Goal: Task Accomplishment & Management: Manage account settings

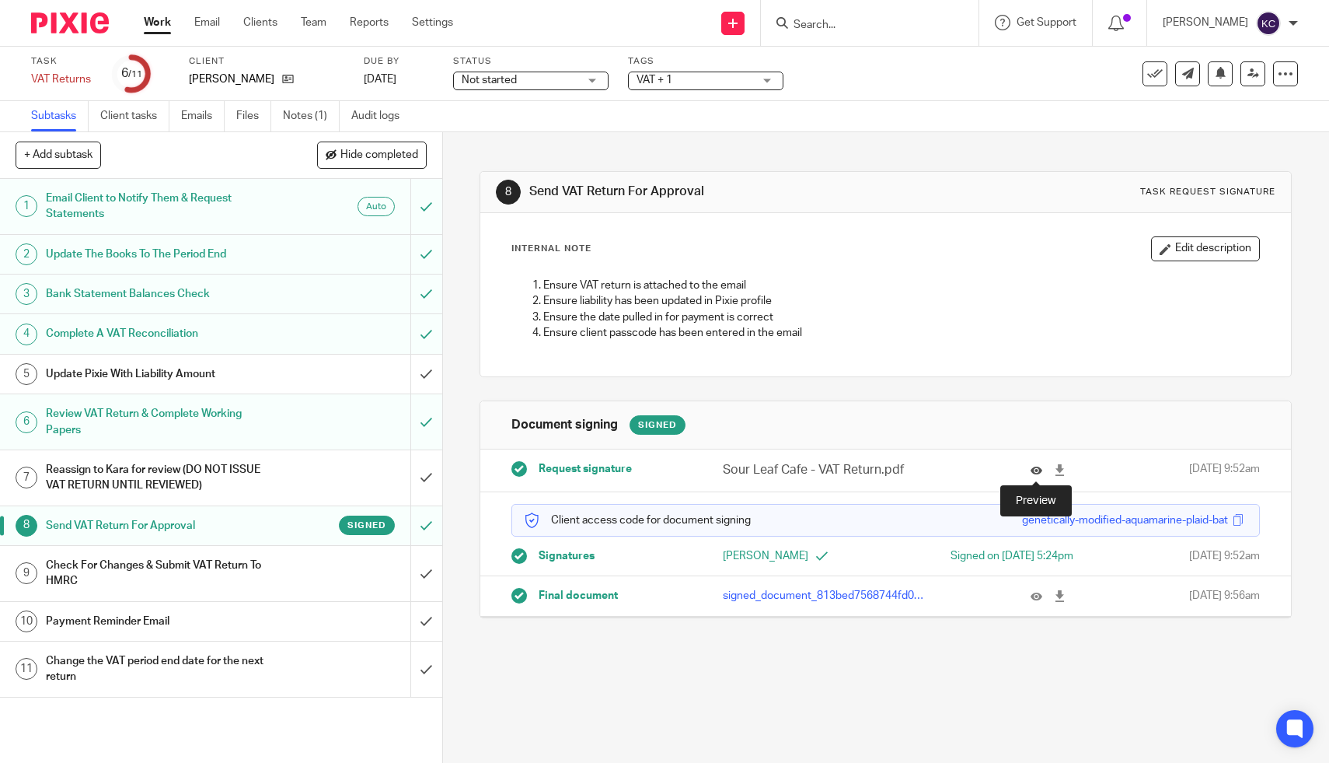
click at [1032, 468] on icon at bounding box center [1037, 470] width 12 height 12
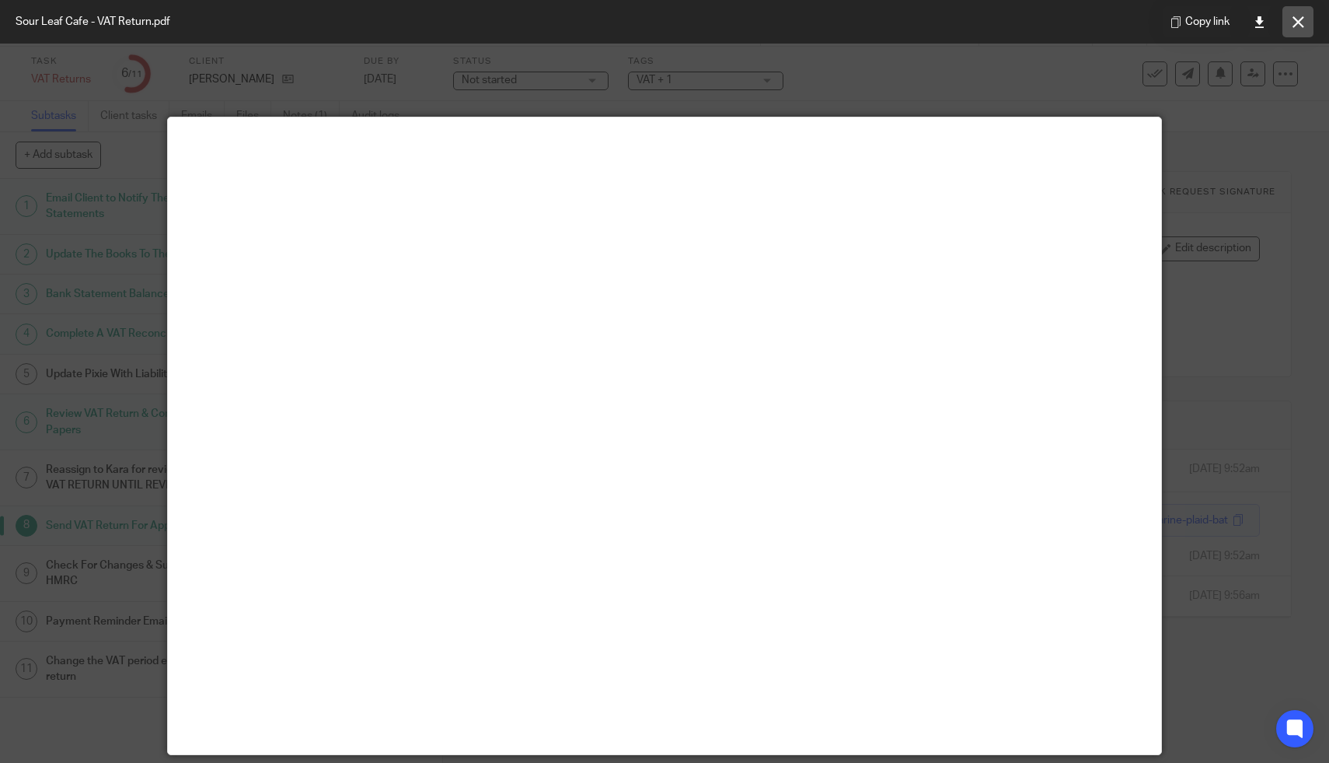
click at [1299, 18] on icon at bounding box center [1299, 22] width 12 height 12
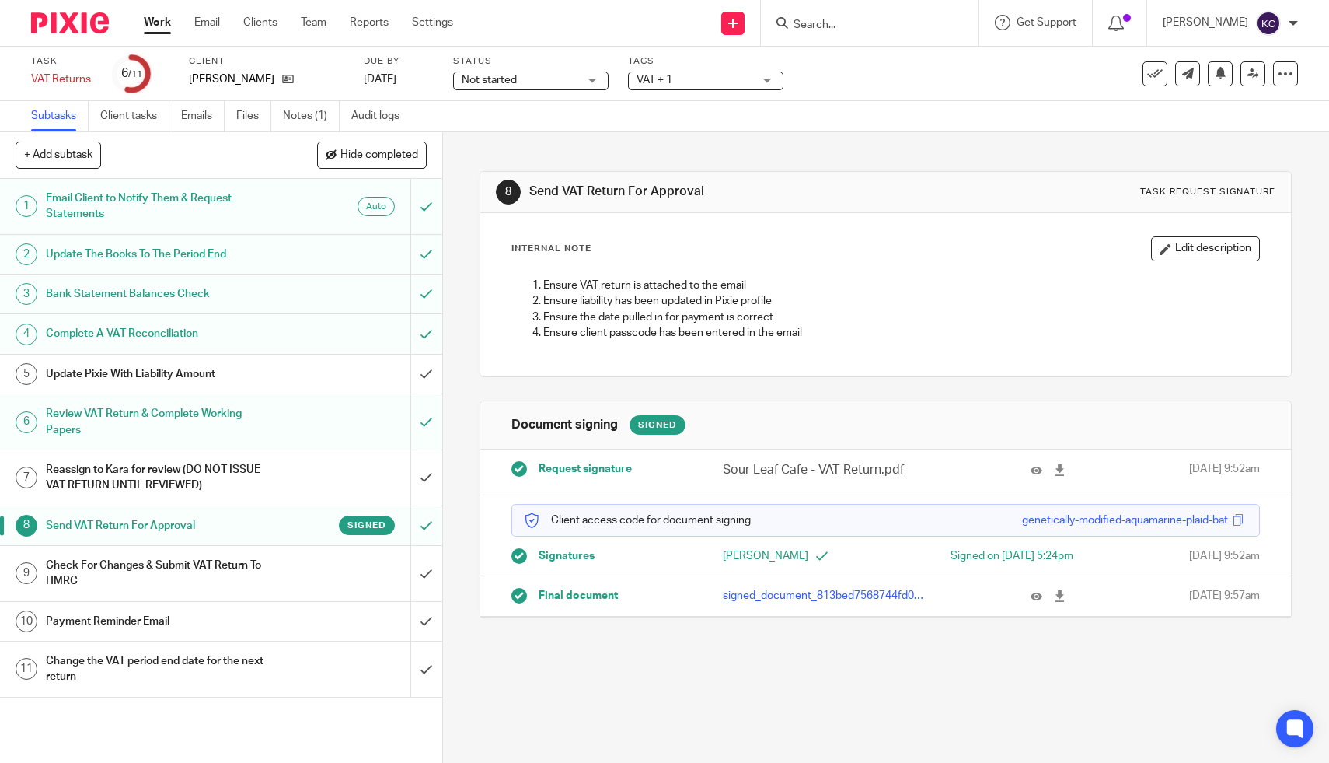
click at [236, 570] on h1 "Check For Changes & Submit VAT Return To HMRC" at bounding box center [162, 574] width 233 height 40
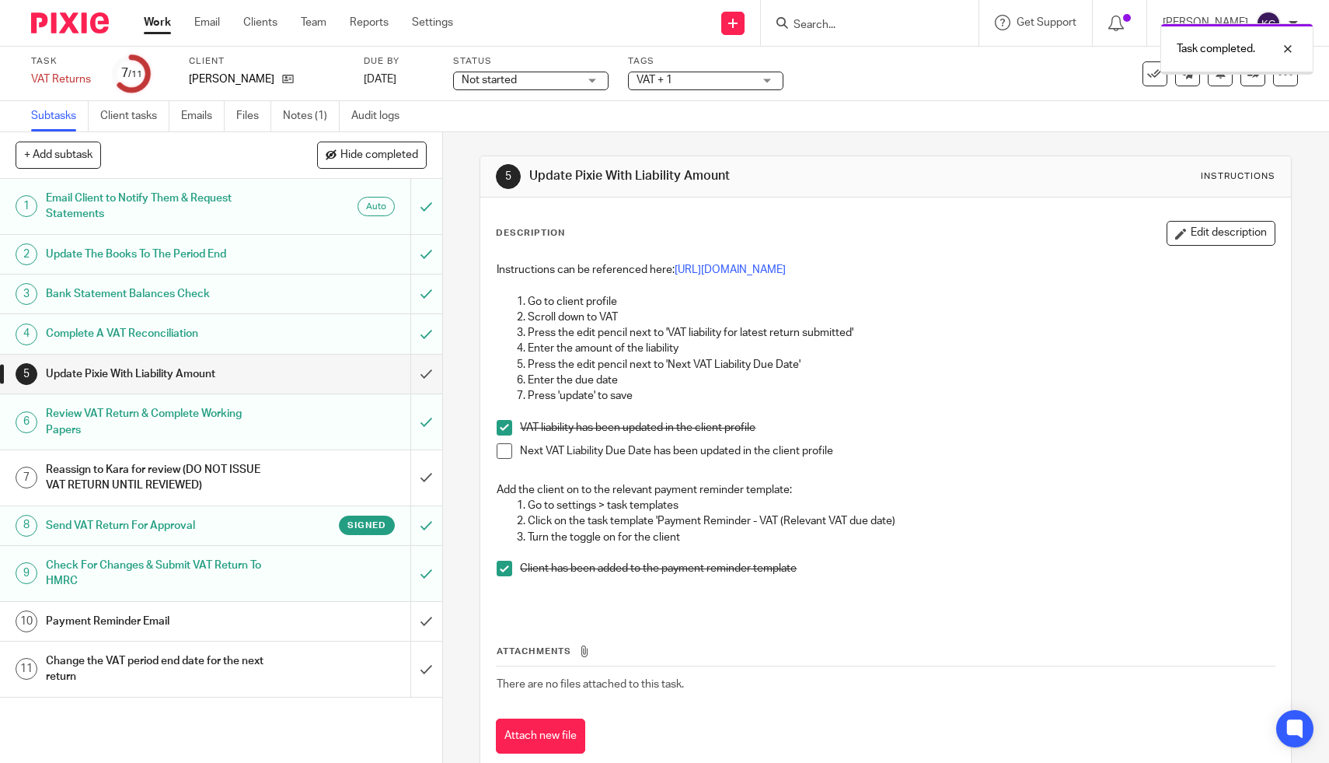
click at [308, 625] on div "Payment Reminder Email" at bounding box center [220, 621] width 349 height 23
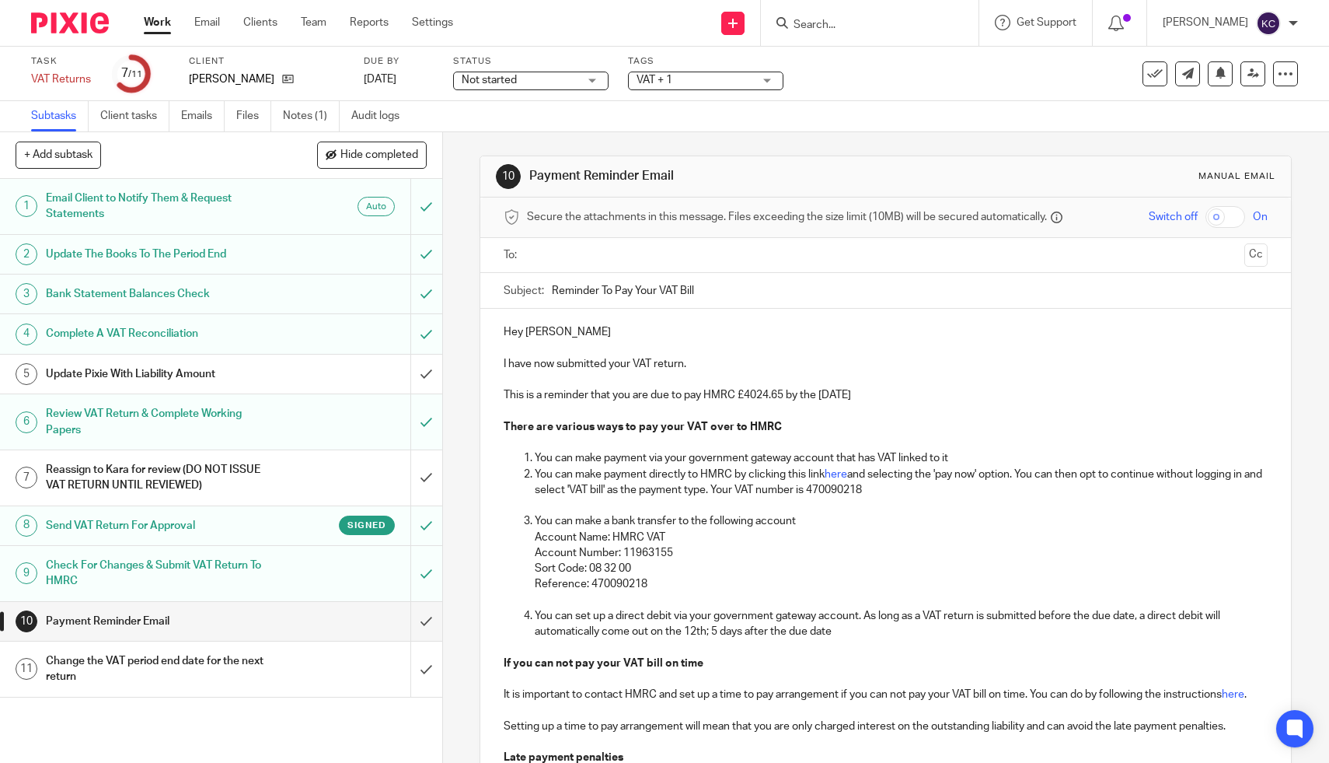
click at [587, 255] on input "text" at bounding box center [886, 255] width 706 height 18
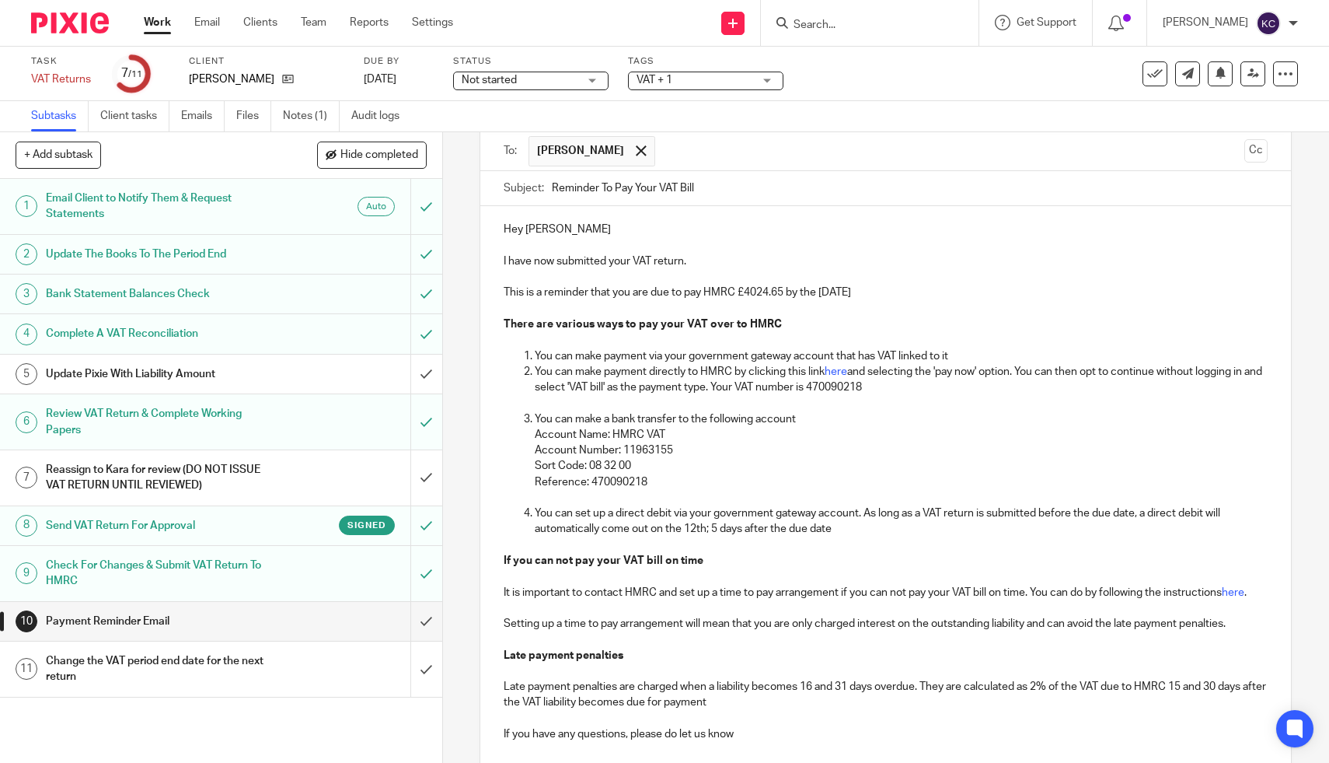
scroll to position [267, 0]
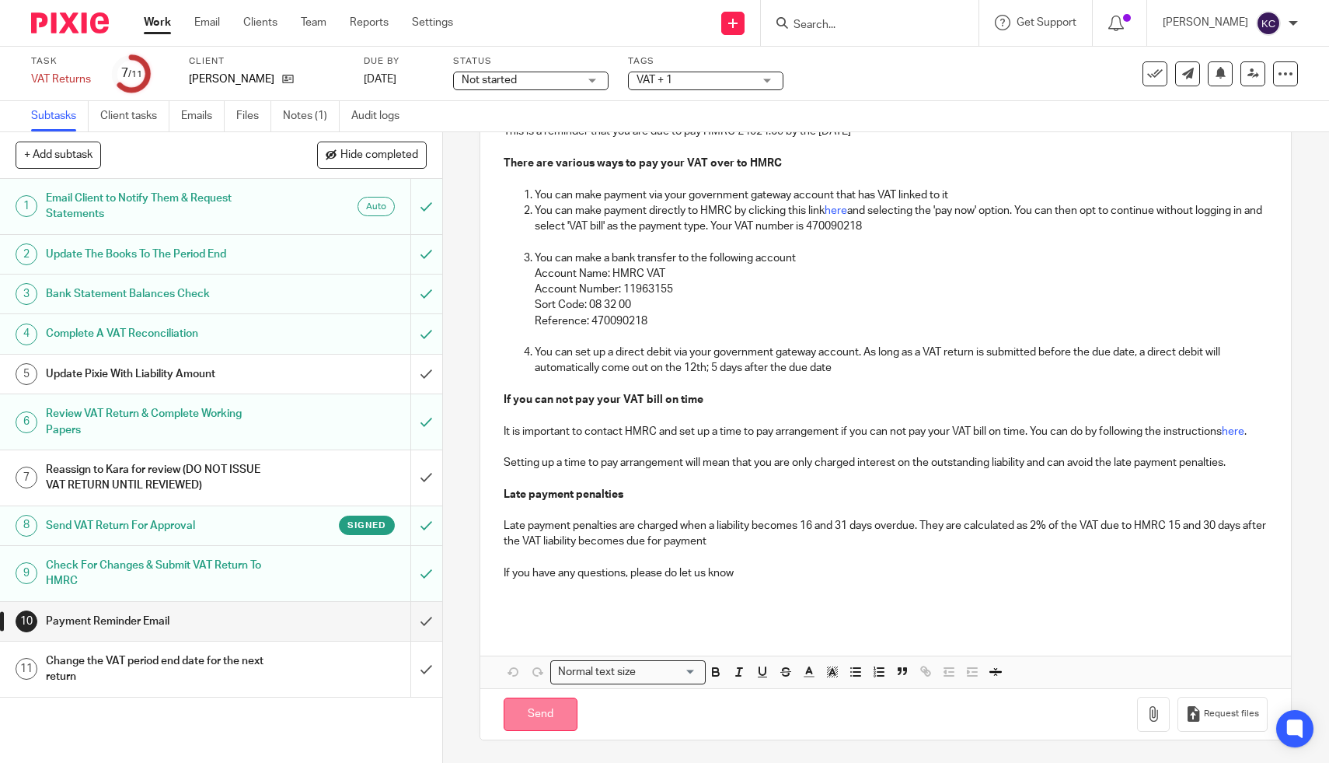
click at [544, 707] on input "Send" at bounding box center [541, 713] width 74 height 33
type input "Sent"
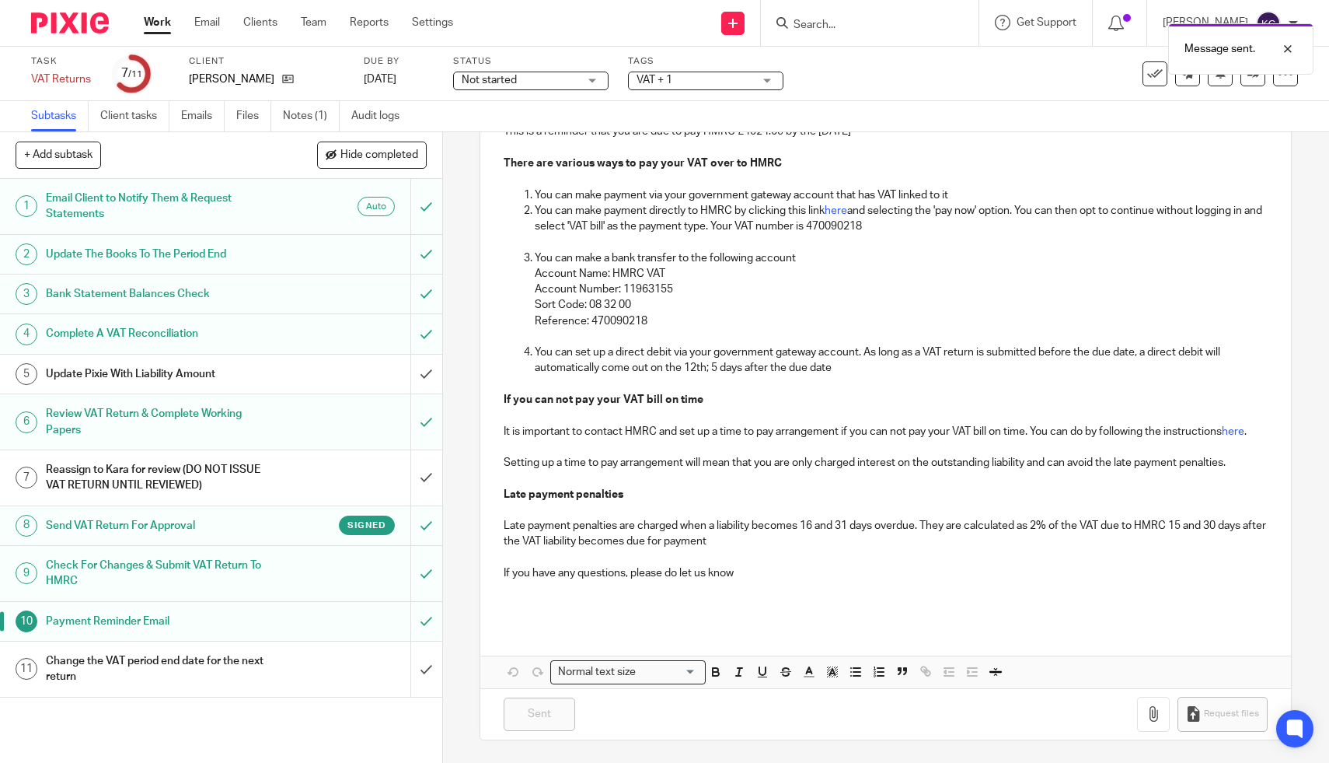
click at [272, 676] on h1 "Change the VAT period end date for the next return" at bounding box center [162, 669] width 233 height 40
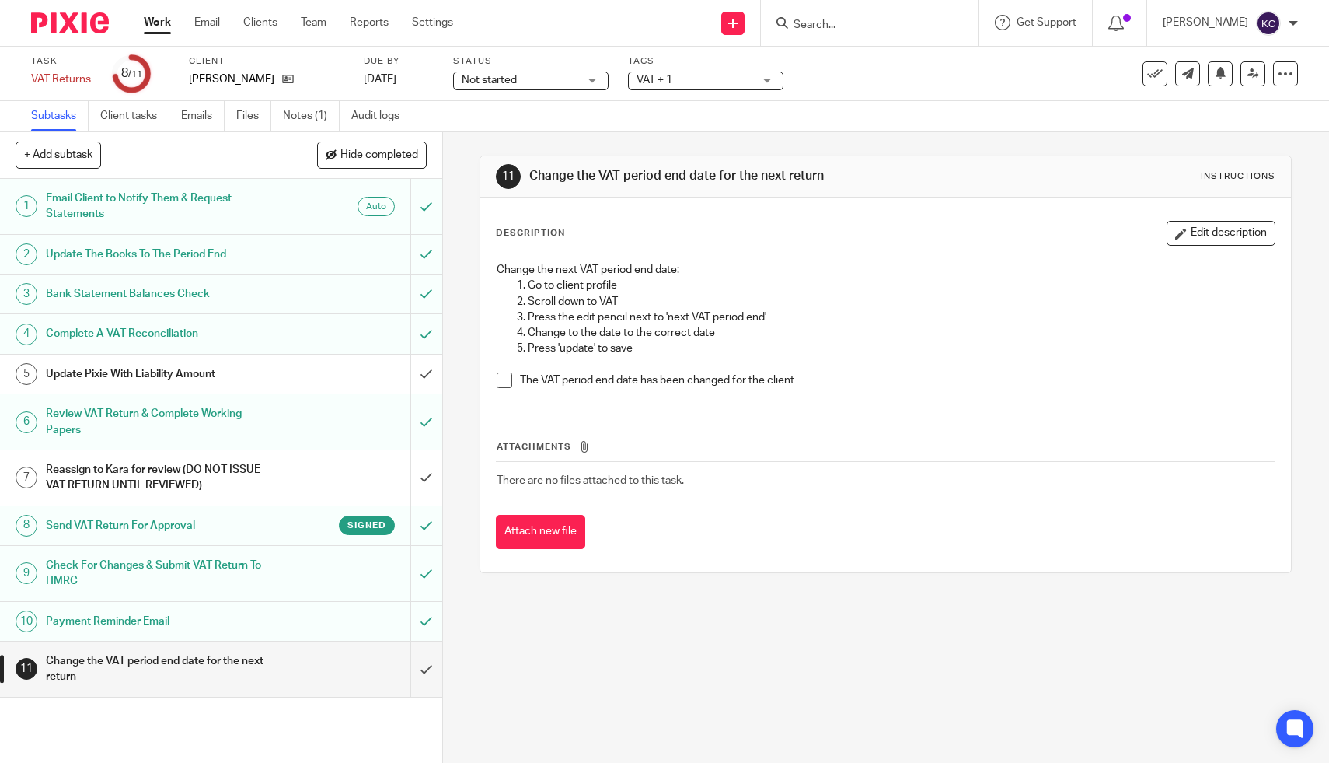
click at [508, 381] on span at bounding box center [505, 380] width 16 height 16
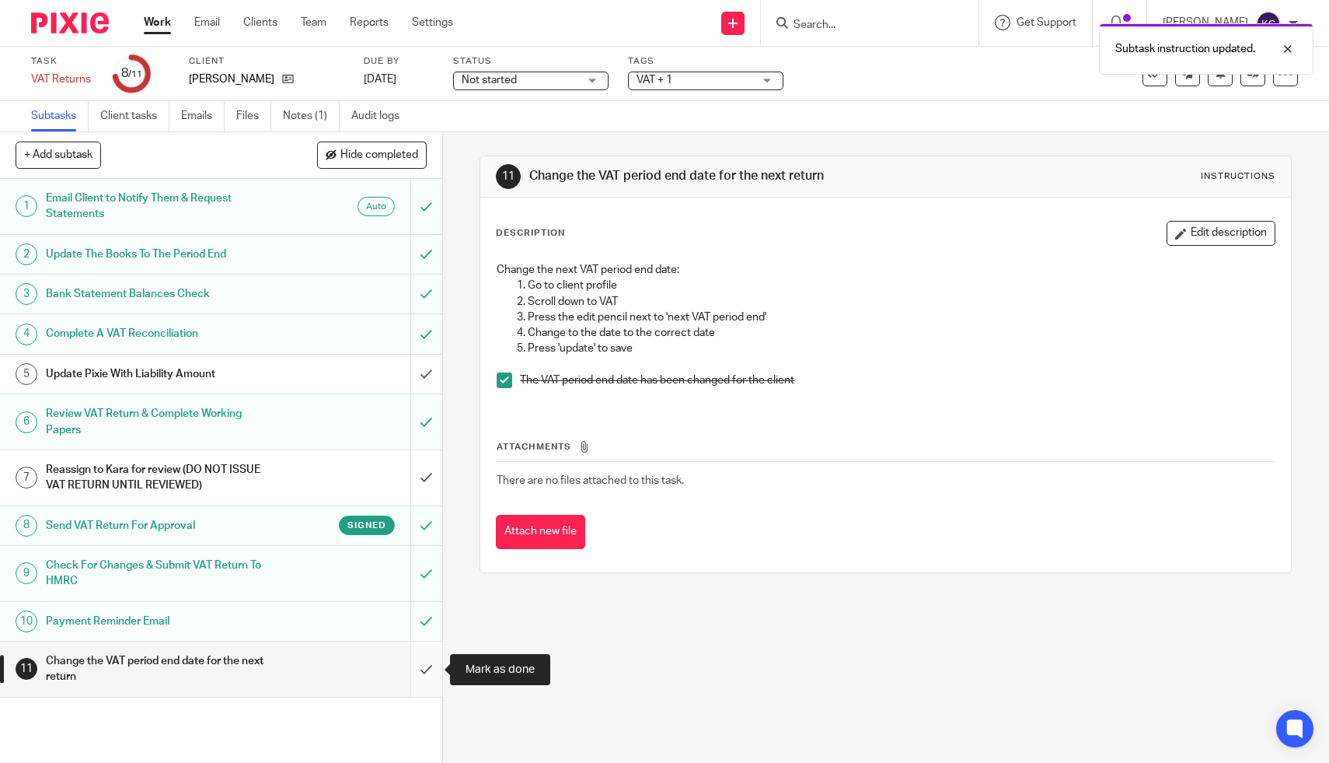
click at [422, 678] on input "submit" at bounding box center [221, 668] width 442 height 55
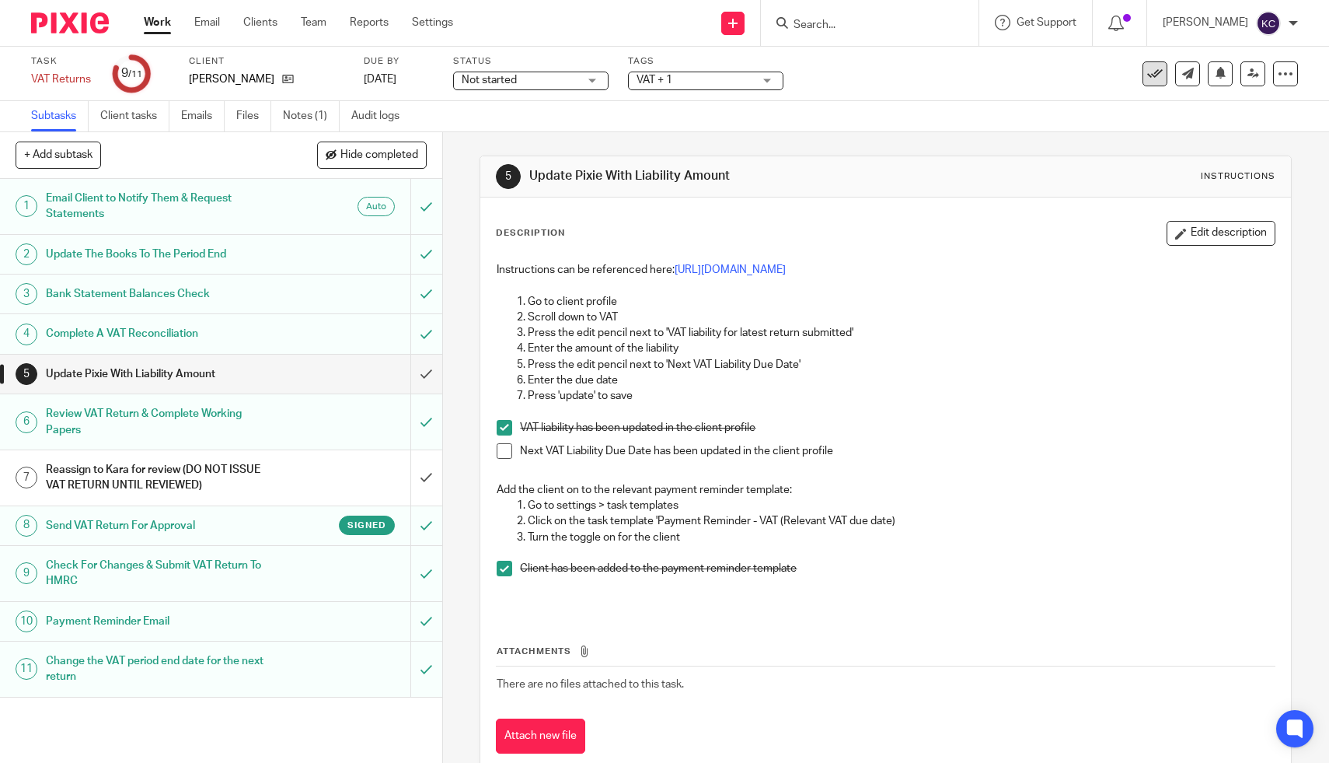
click at [1148, 72] on icon at bounding box center [1156, 74] width 16 height 16
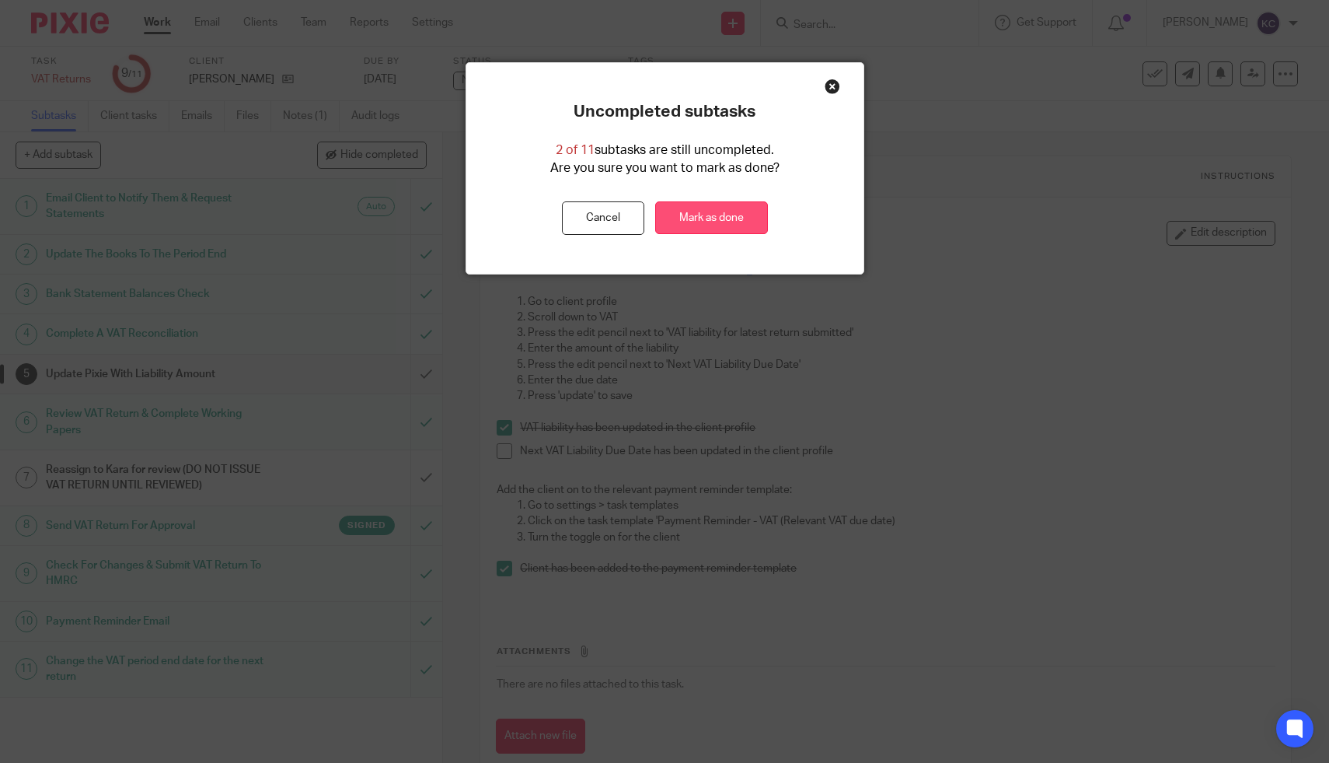
click at [729, 221] on link "Mark as done" at bounding box center [711, 217] width 113 height 33
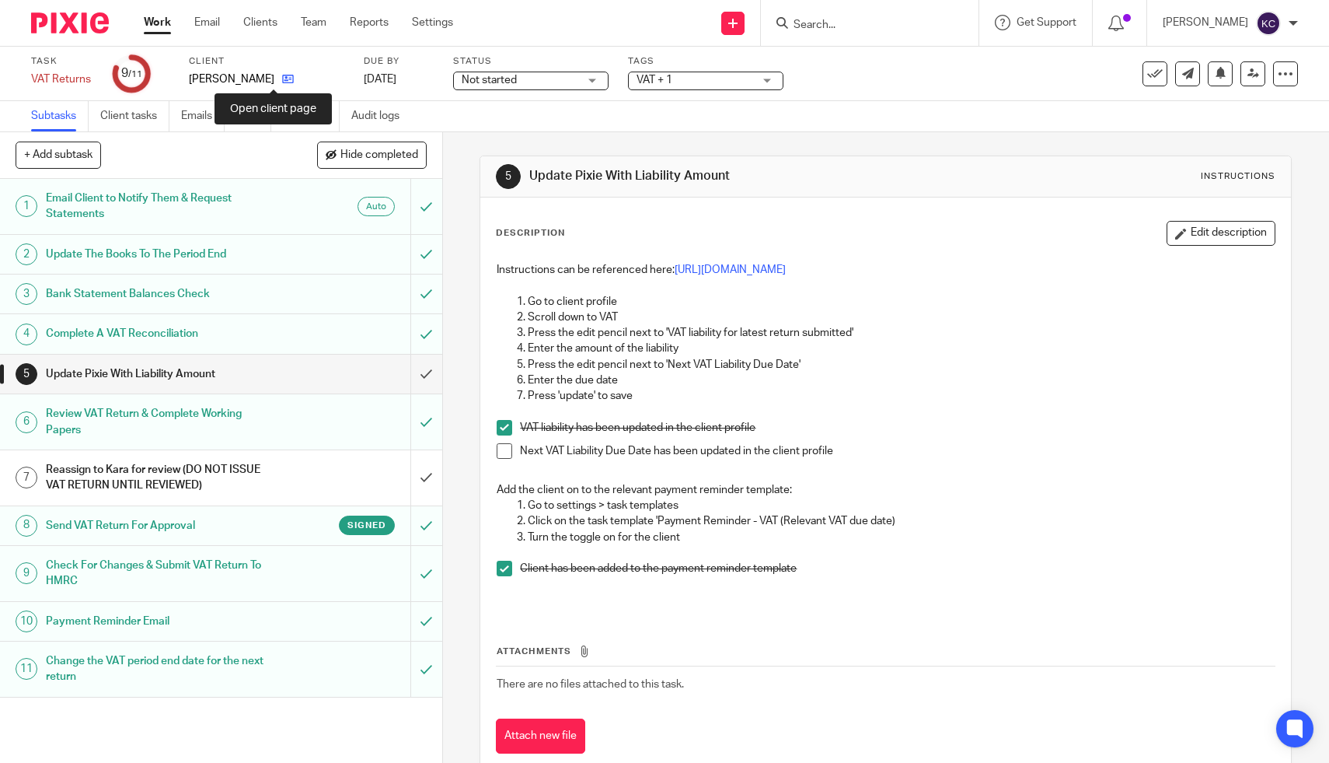
click at [282, 82] on icon at bounding box center [288, 79] width 12 height 12
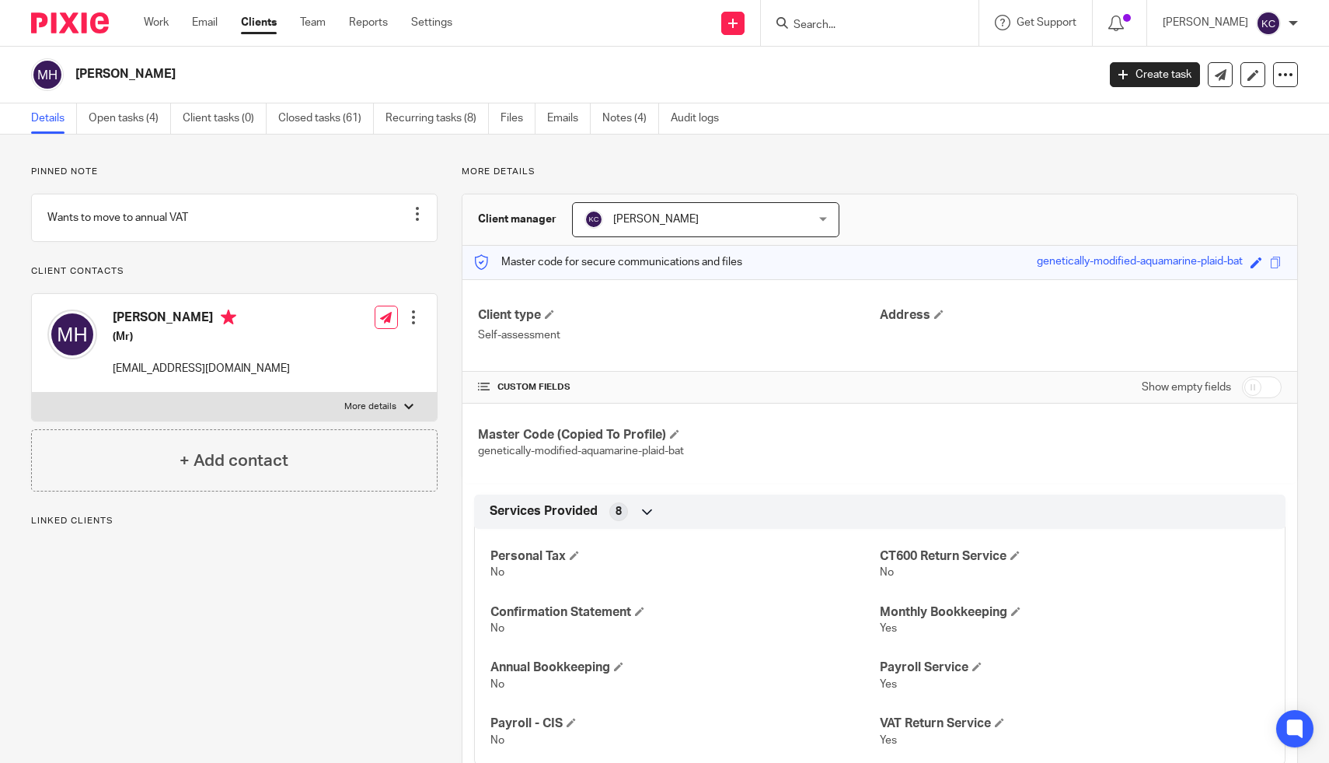
click at [1254, 388] on input "checkbox" at bounding box center [1262, 387] width 40 height 22
checkbox input "true"
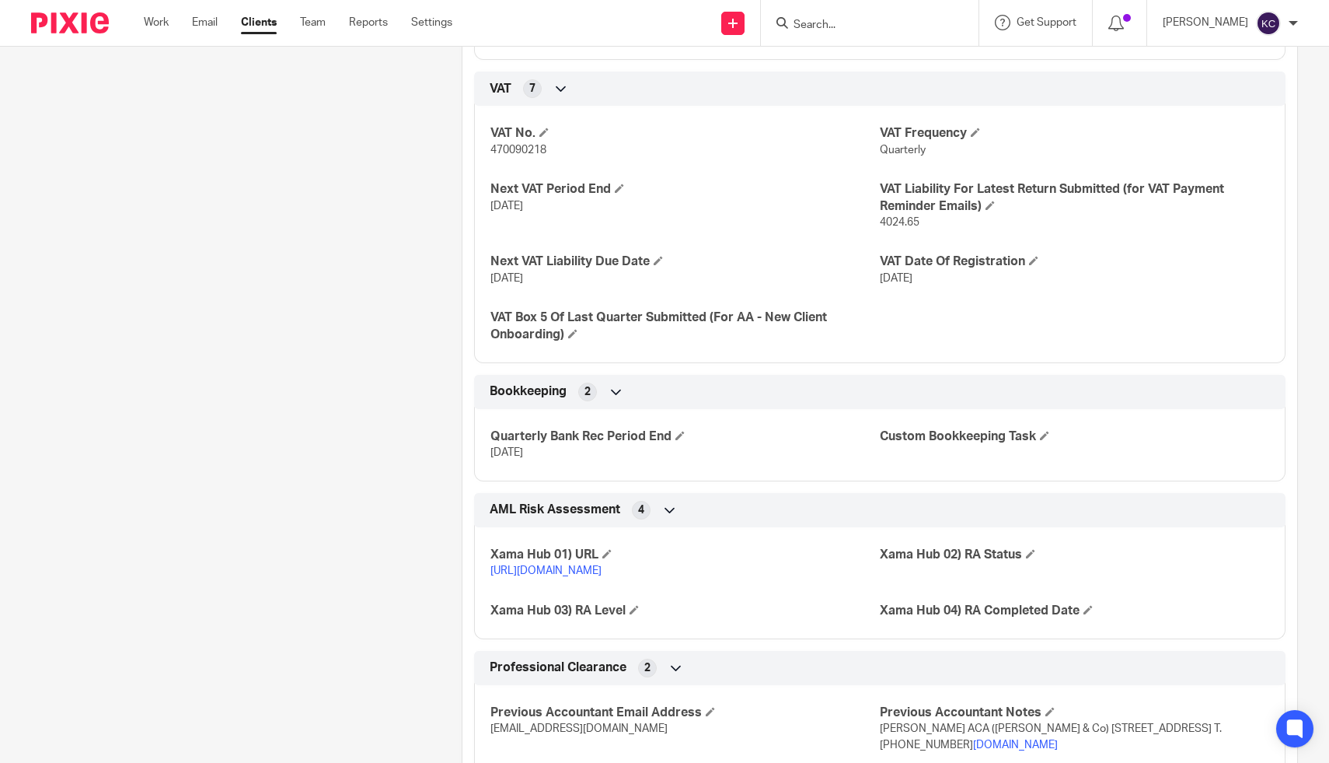
scroll to position [1691, 0]
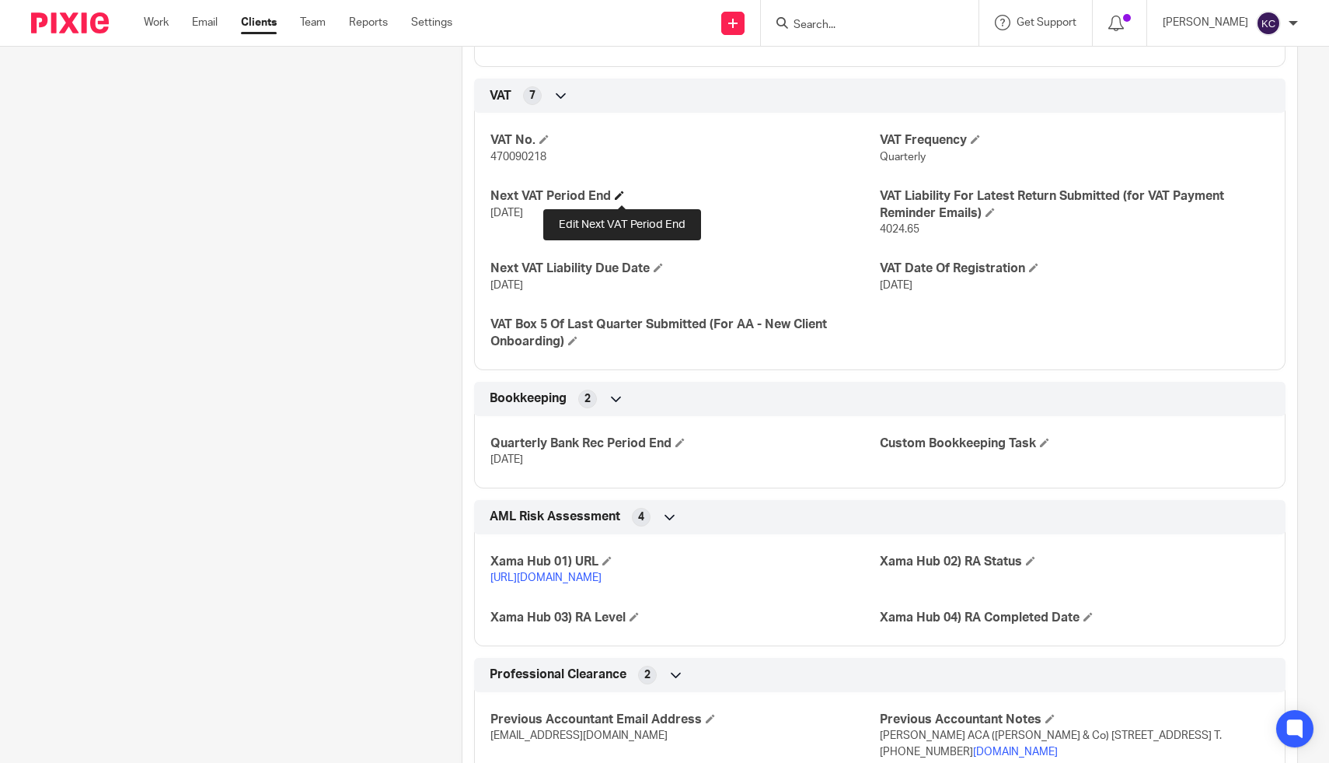
click at [624, 194] on span at bounding box center [619, 194] width 9 height 9
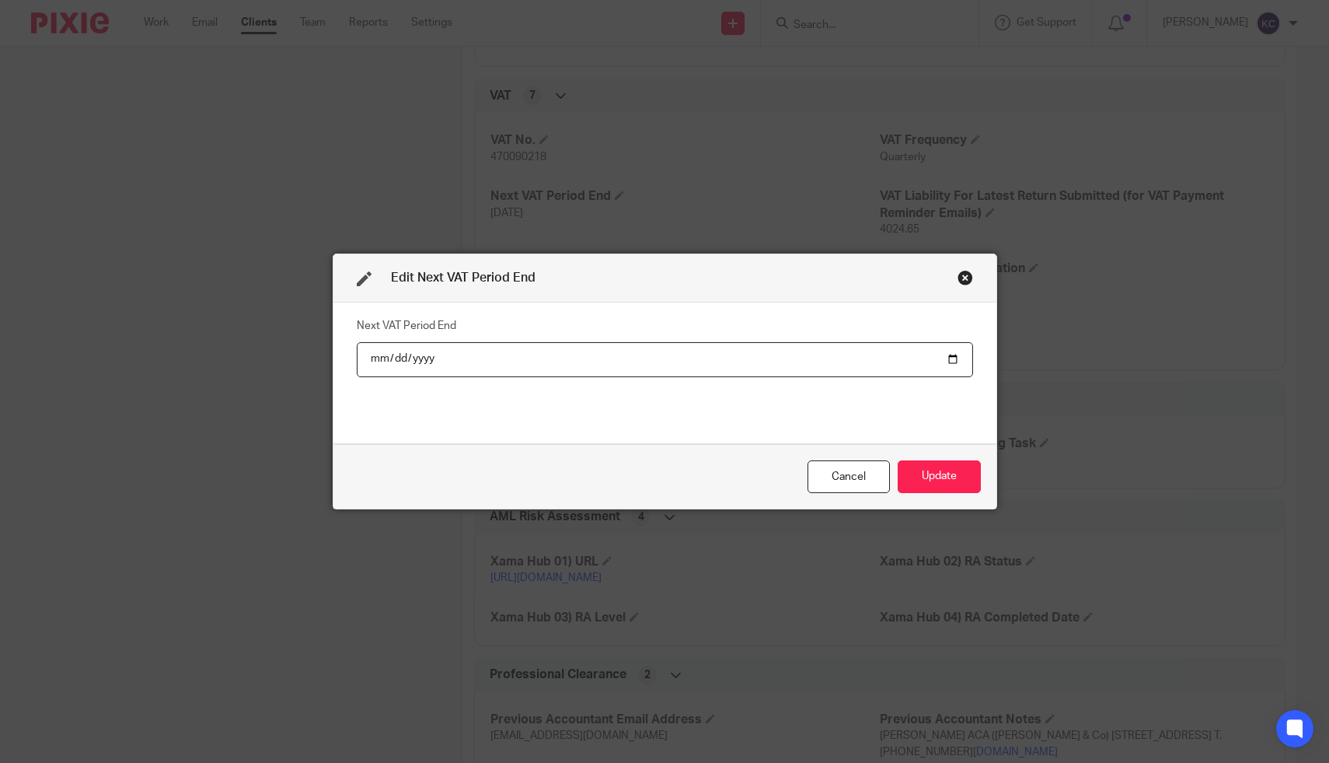
click at [391, 362] on input "2025-06-30" at bounding box center [665, 359] width 617 height 35
type input "2025-09-30"
click at [923, 469] on button "Update" at bounding box center [939, 476] width 83 height 33
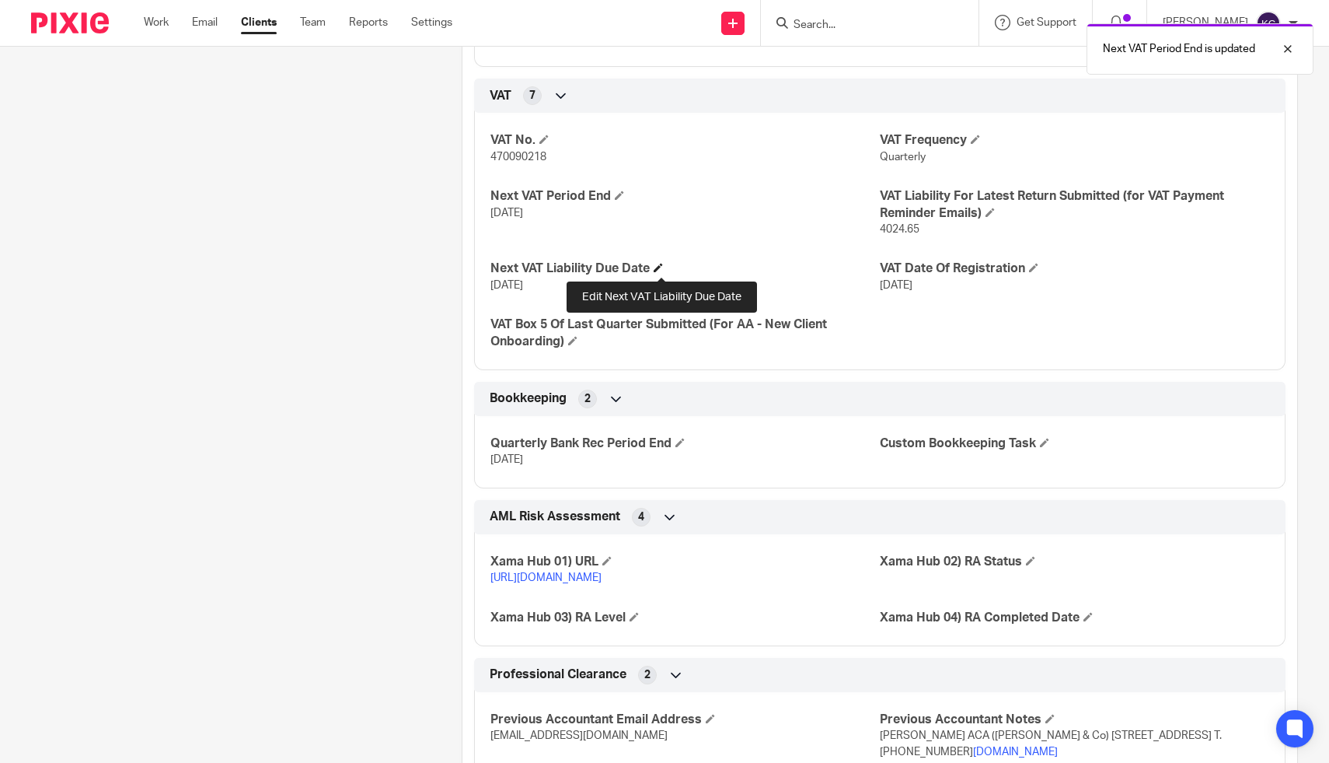
click at [660, 265] on span at bounding box center [658, 267] width 9 height 9
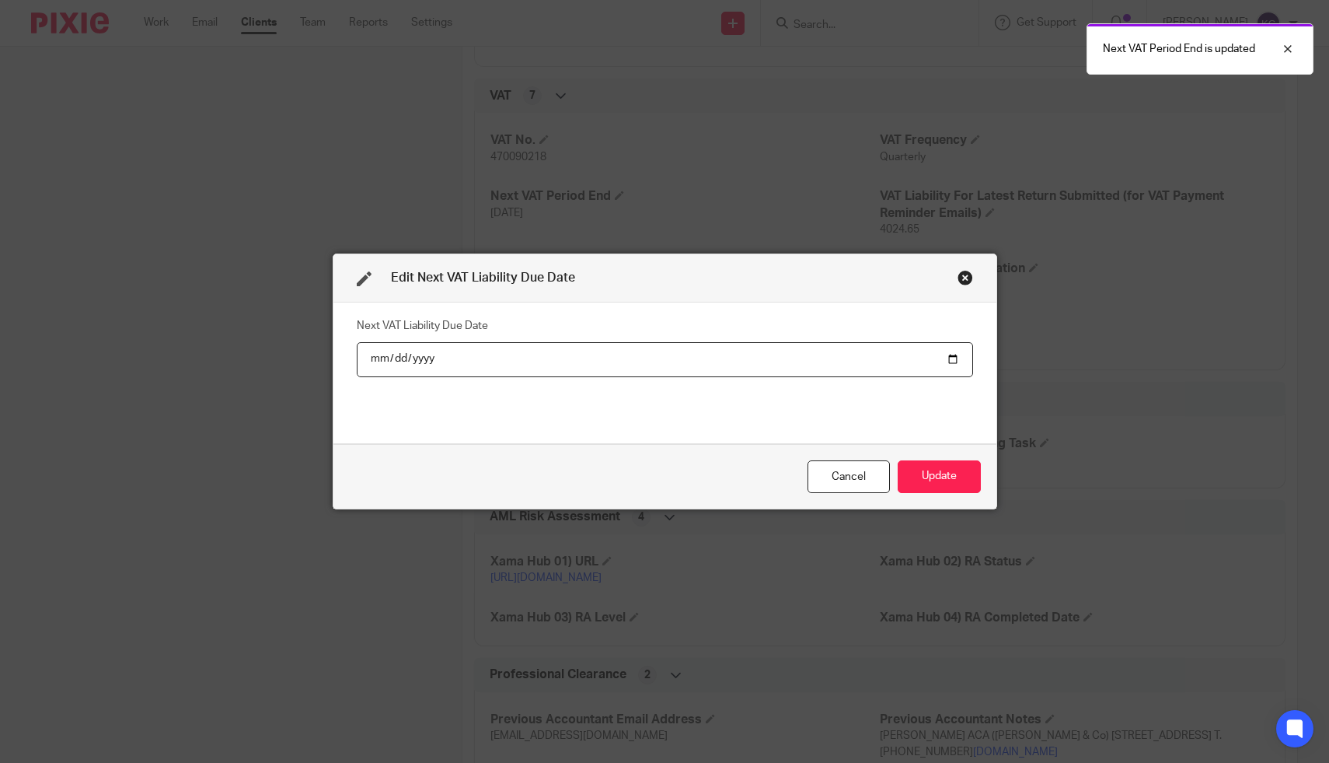
click at [396, 358] on input "2025-08-07" at bounding box center [665, 359] width 617 height 35
type input "2025-11-07"
click at [932, 488] on button "Update" at bounding box center [939, 476] width 83 height 33
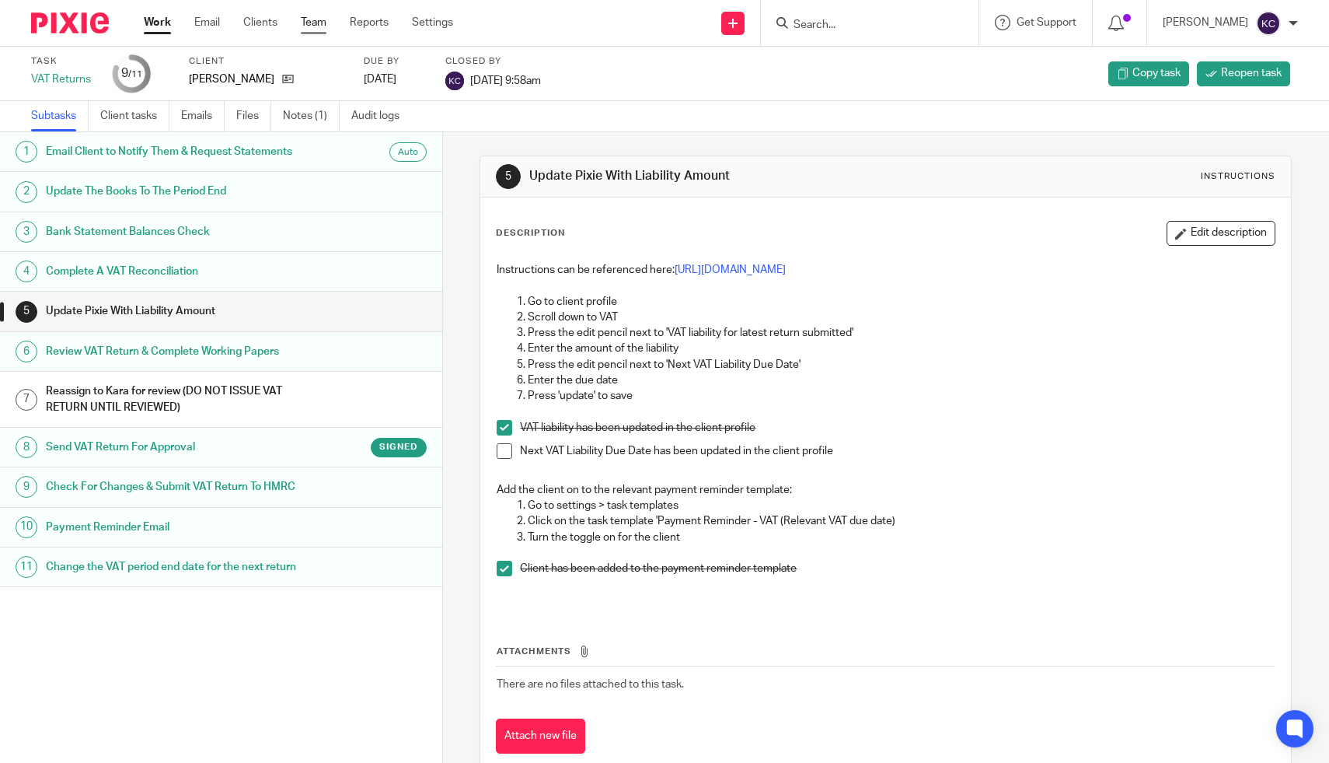
click at [313, 17] on link "Team" at bounding box center [314, 23] width 26 height 16
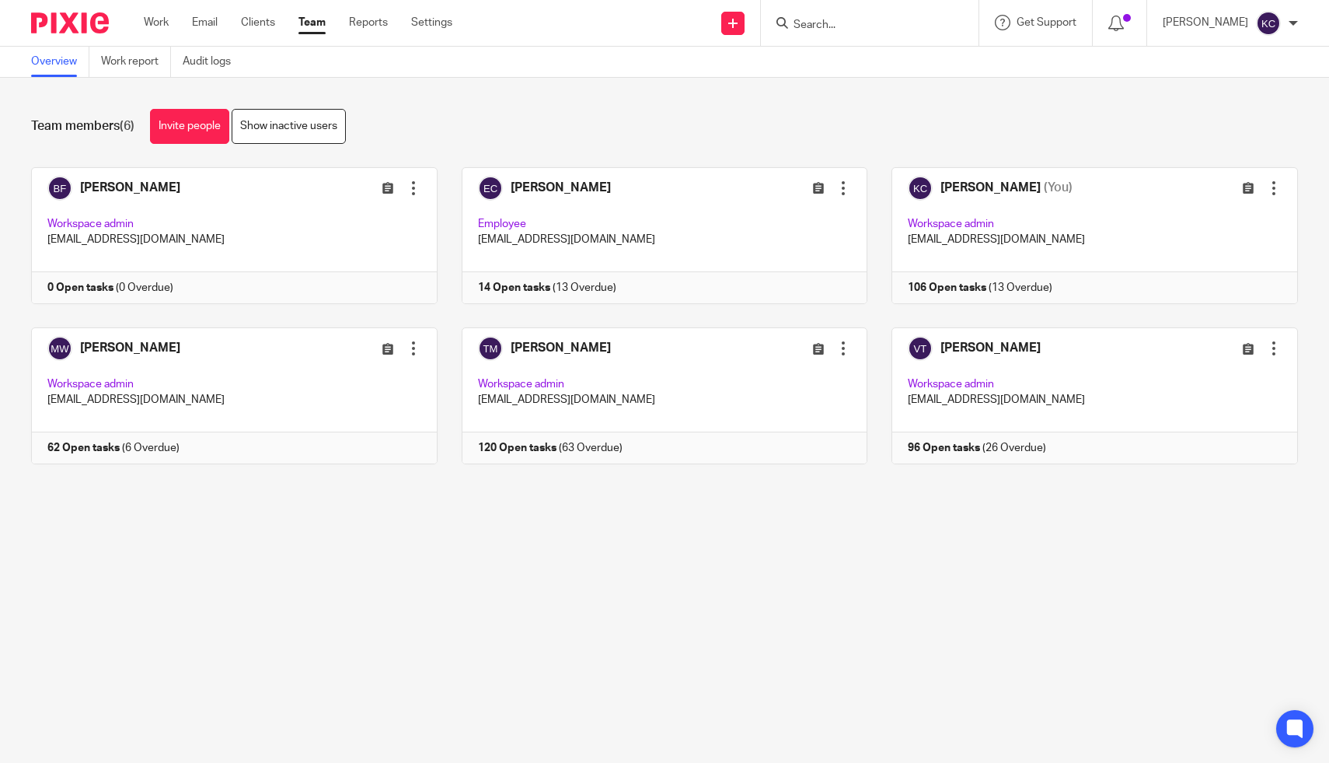
click at [877, 26] on input "Search" at bounding box center [862, 26] width 140 height 14
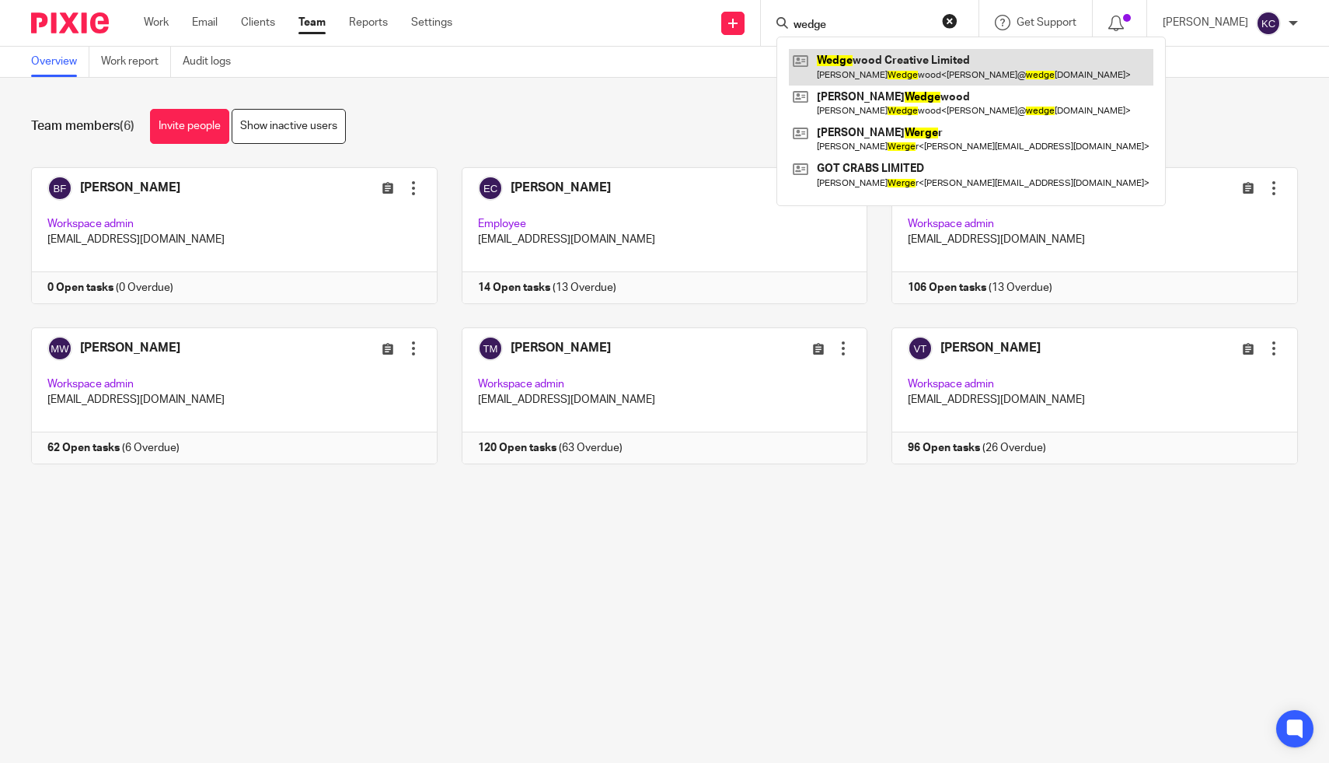
type input "wedge"
click at [889, 72] on link at bounding box center [971, 67] width 365 height 36
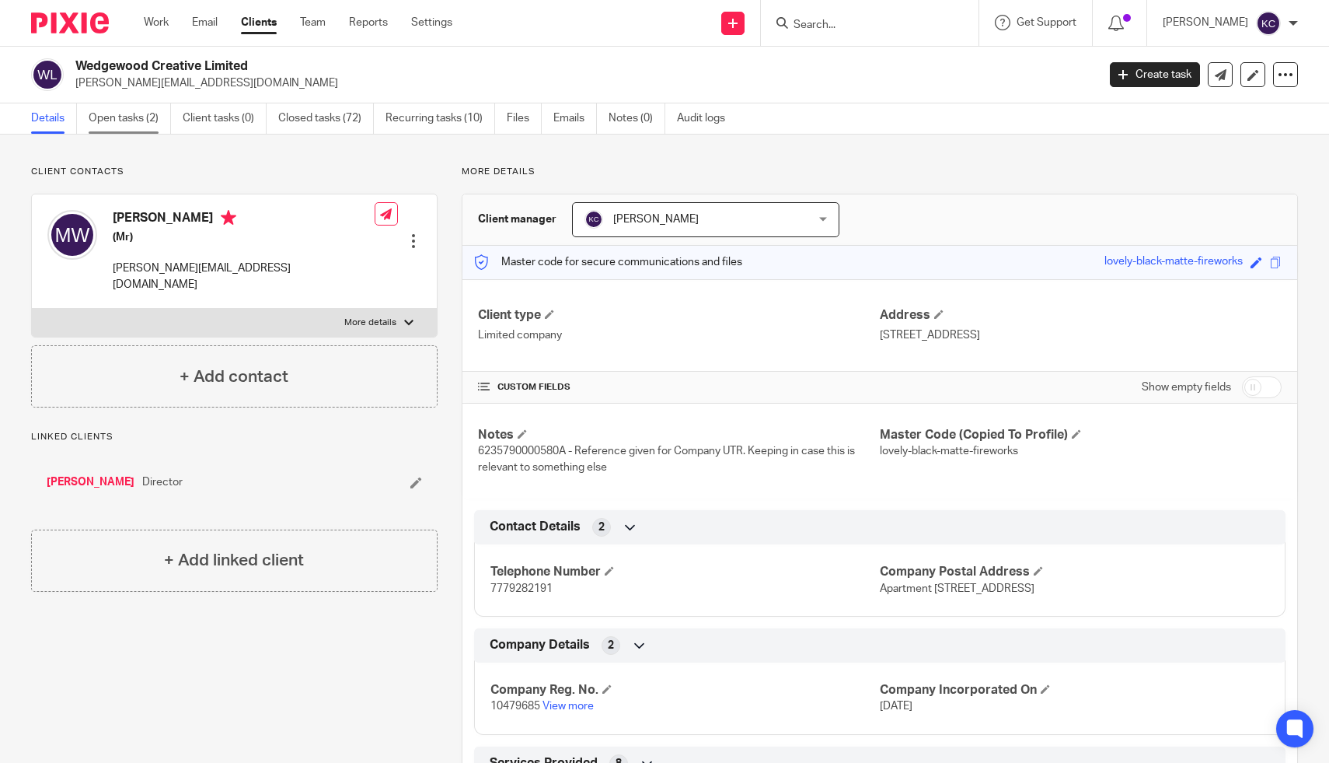
click at [128, 125] on link "Open tasks (2)" at bounding box center [130, 118] width 82 height 30
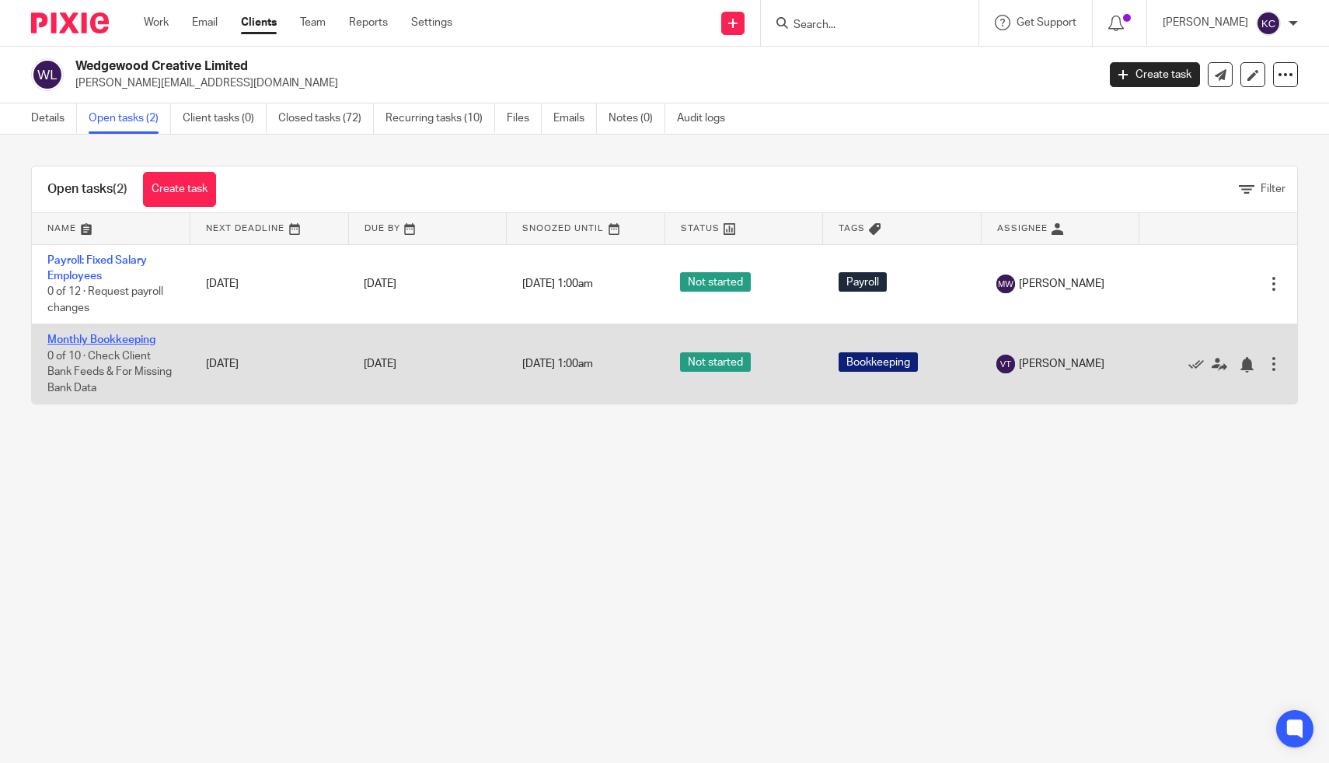
click at [74, 340] on link "Monthly Bookkeeping" at bounding box center [101, 339] width 108 height 11
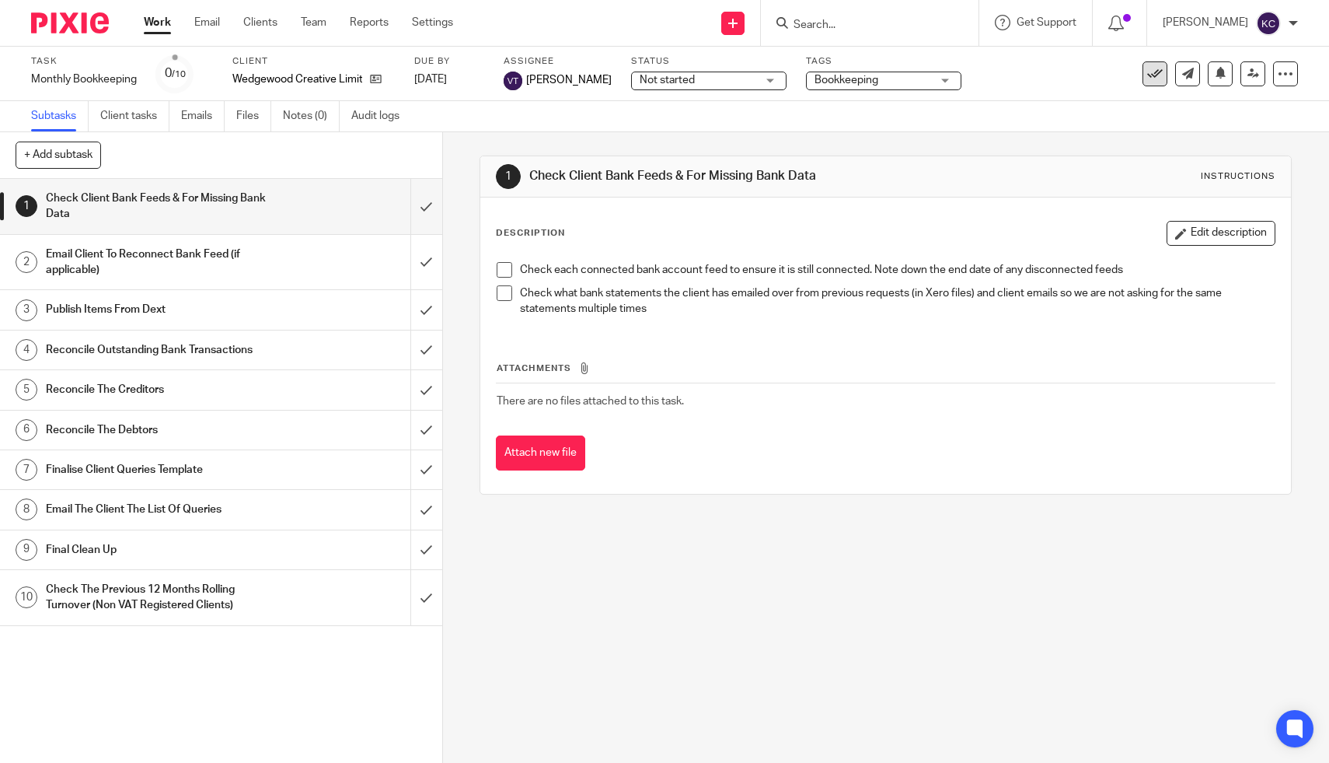
click at [1156, 76] on icon at bounding box center [1156, 74] width 16 height 16
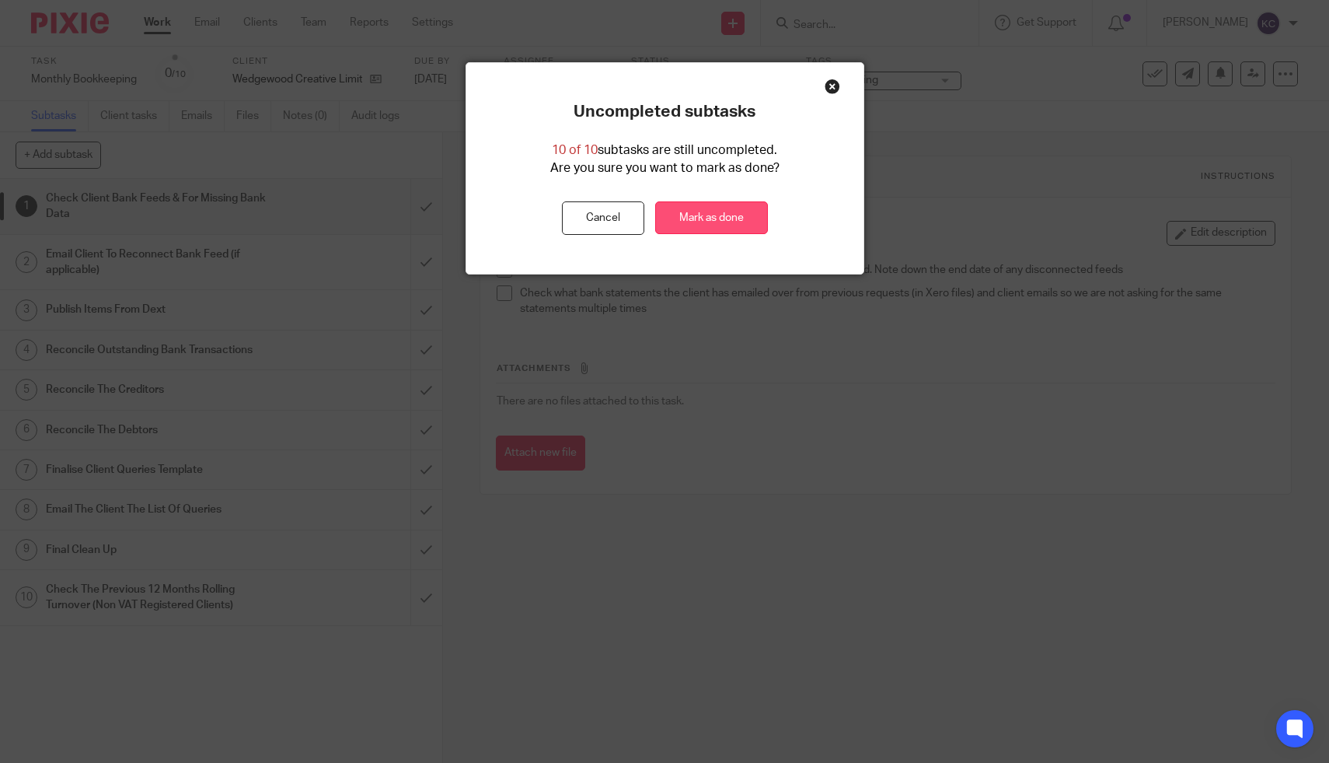
click at [719, 216] on link "Mark as done" at bounding box center [711, 217] width 113 height 33
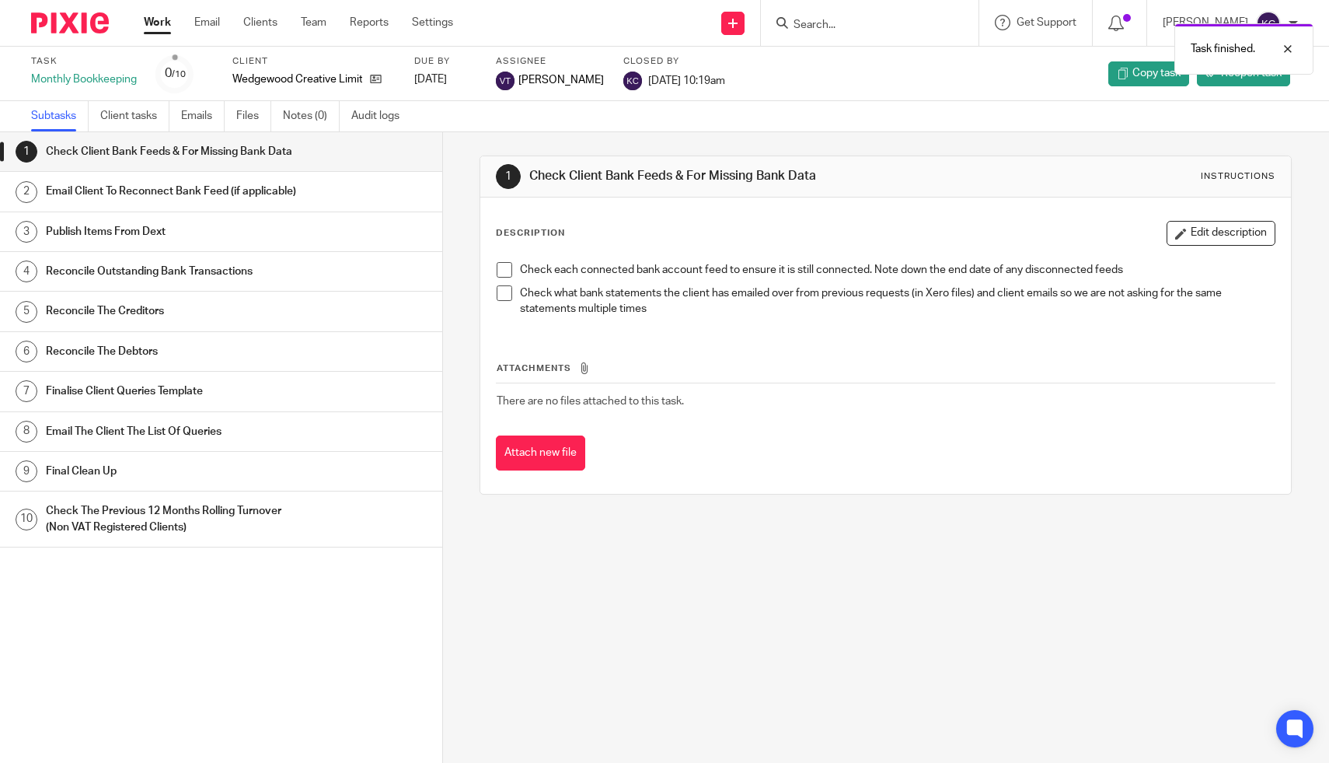
click at [169, 30] on link "Work" at bounding box center [157, 23] width 27 height 16
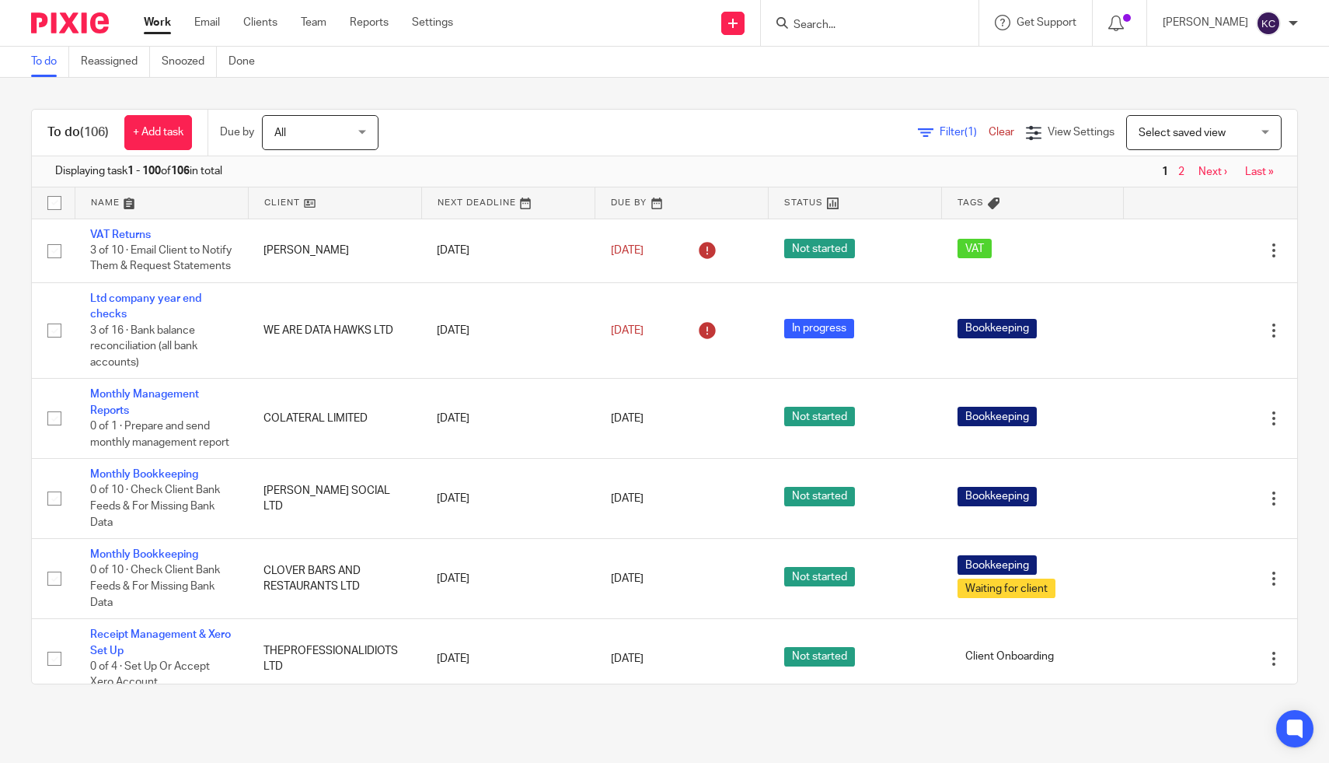
click at [857, 28] on input "Search" at bounding box center [862, 26] width 140 height 14
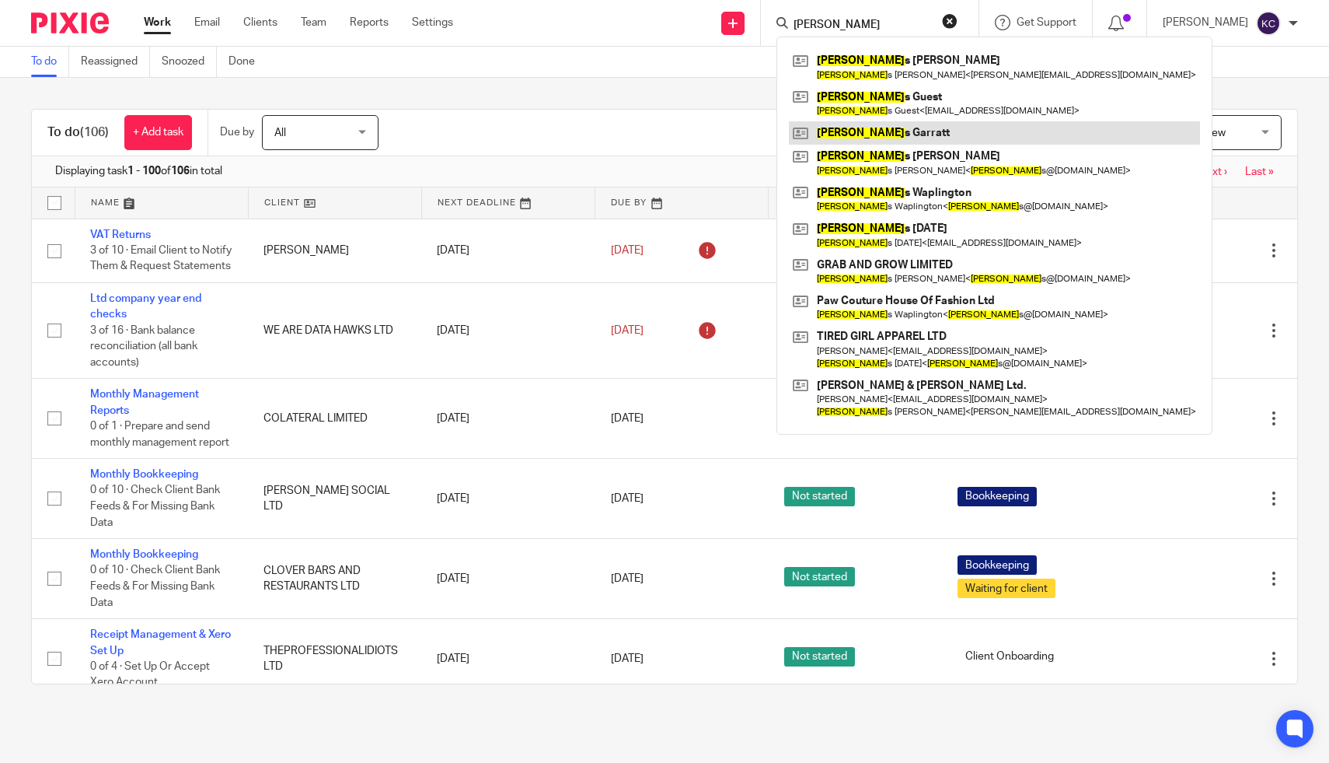
type input "jame"
click at [843, 140] on link at bounding box center [994, 132] width 411 height 23
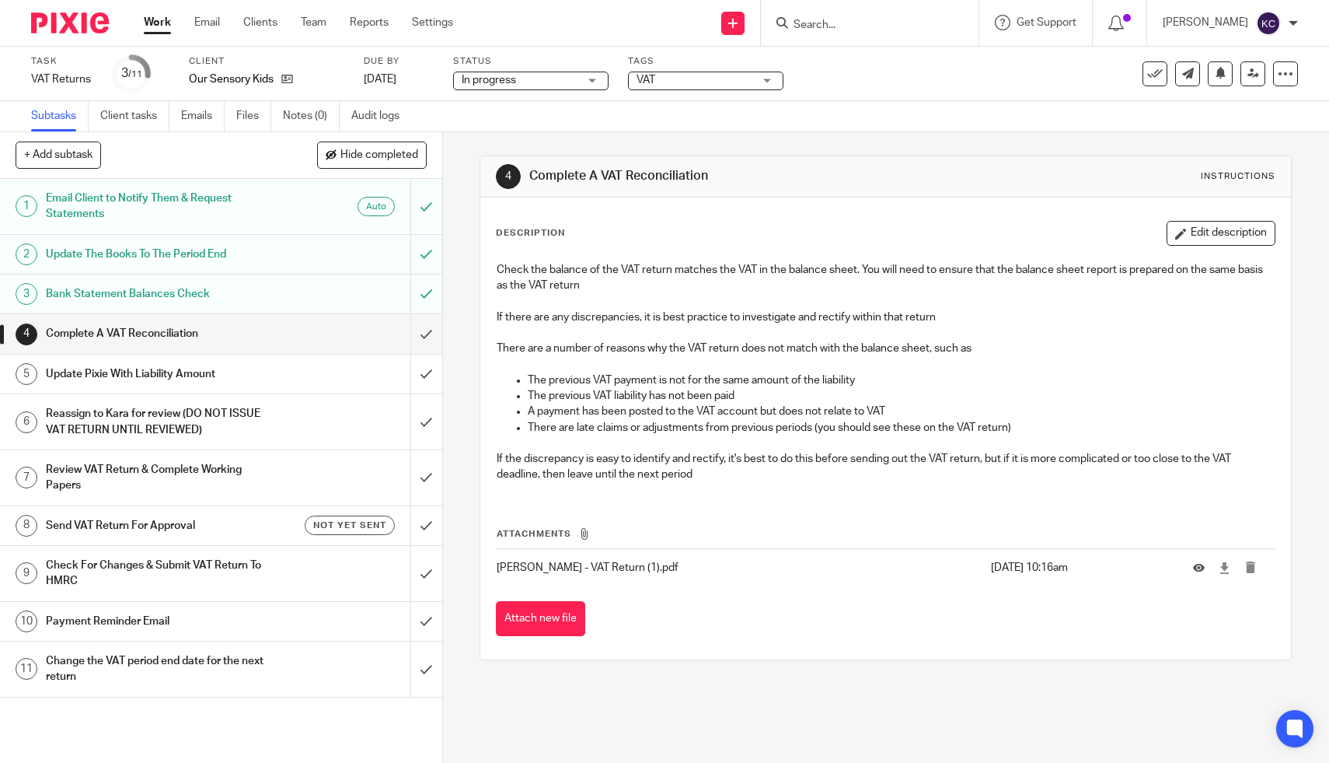
click at [225, 588] on h1 "Check For Changes & Submit VAT Return To HMRC" at bounding box center [162, 574] width 233 height 40
